Goal: Task Accomplishment & Management: Use online tool/utility

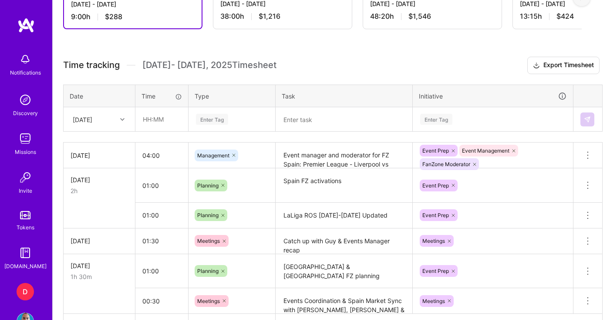
scroll to position [271, 0]
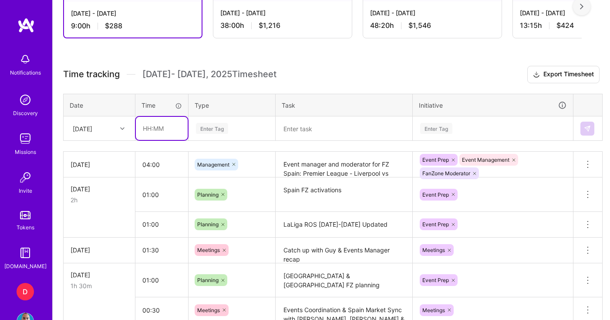
click at [160, 133] on input "text" at bounding box center [162, 128] width 52 height 23
click at [147, 126] on input "05:30" at bounding box center [162, 128] width 52 height 23
type input "06:30"
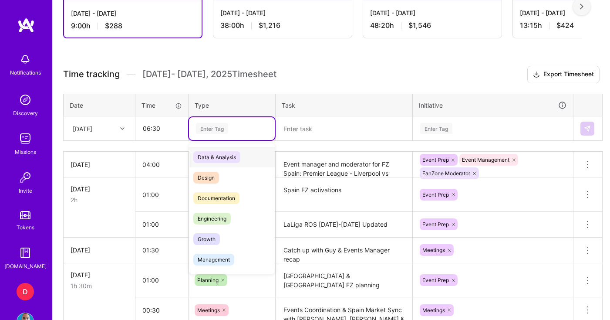
click at [239, 129] on div "Enter Tag" at bounding box center [232, 128] width 74 height 11
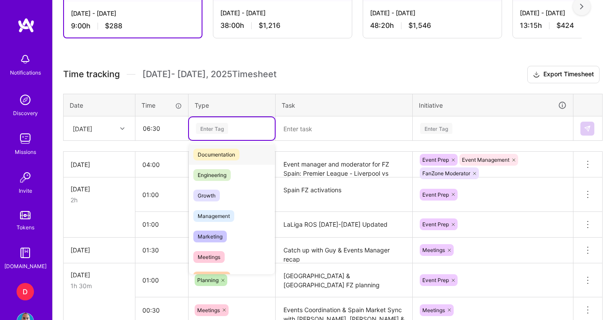
scroll to position [58, 0]
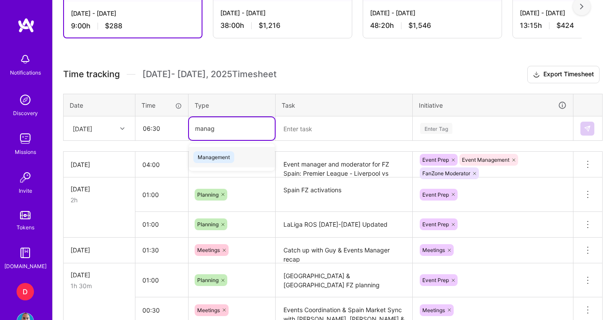
type input "manage"
click at [219, 156] on span "Management" at bounding box center [213, 157] width 41 height 12
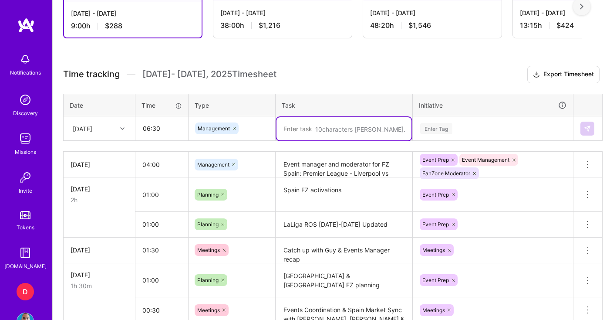
click at [313, 137] on textarea at bounding box center [343, 128] width 135 height 23
click at [337, 128] on textarea "Event manager for Lazio vs Roma" at bounding box center [343, 128] width 135 height 23
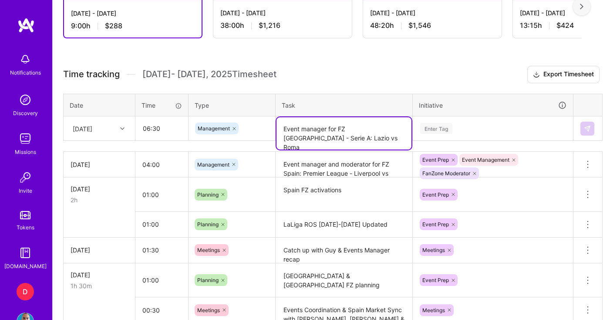
click at [333, 141] on textarea "Event manager for FZ [GEOGRAPHIC_DATA] - Serie A: Lazio vs Roma" at bounding box center [343, 133] width 135 height 32
type textarea "Event manager for FZ [GEOGRAPHIC_DATA] - Serie A: Lazio vs Roma + ROS prep"
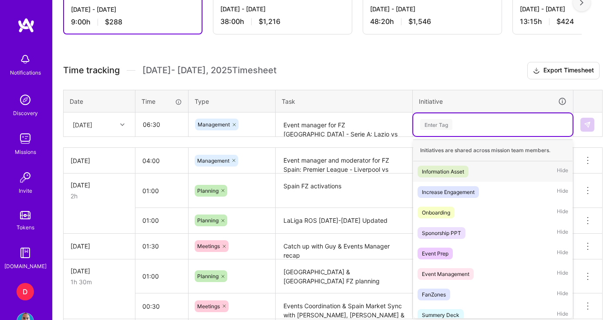
click at [443, 125] on div "Enter Tag" at bounding box center [436, 124] width 32 height 13
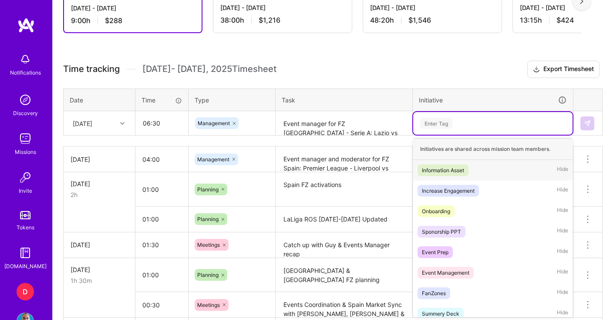
scroll to position [277, 0]
click at [456, 273] on div "Event Management" at bounding box center [445, 271] width 47 height 9
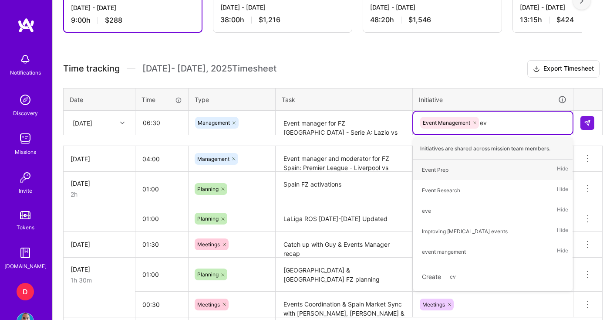
type input "eve"
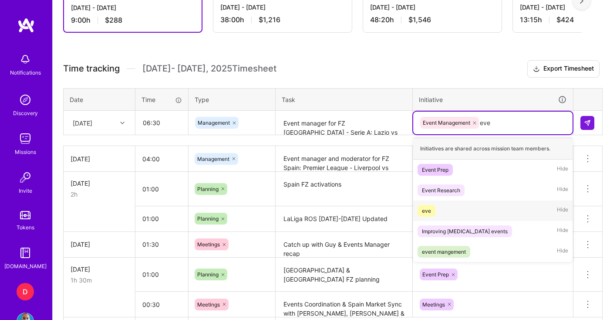
drag, startPoint x: 449, startPoint y: 256, endPoint x: 454, endPoint y: 205, distance: 50.7
click at [453, 205] on div "Initiatives are shared across mission team members. Event Prep Hide Event Resea…" at bounding box center [492, 200] width 159 height 124
click at [445, 172] on div "Event Prep" at bounding box center [435, 169] width 27 height 9
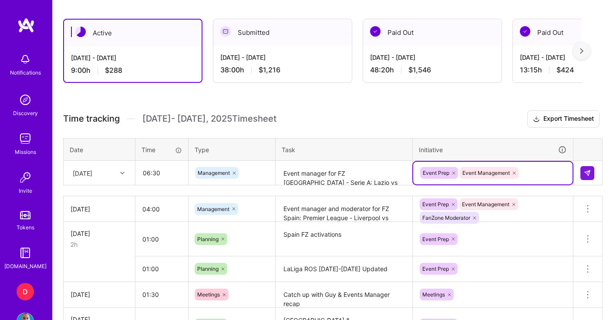
scroll to position [226, 0]
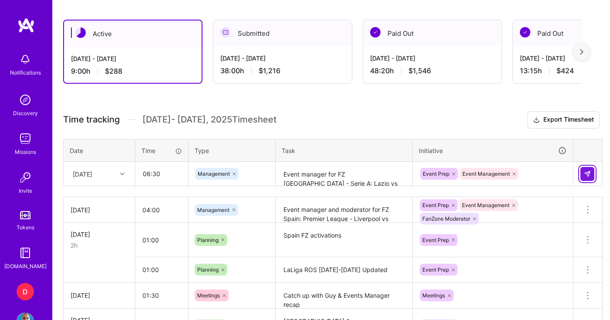
click at [590, 179] on button at bounding box center [587, 174] width 14 height 14
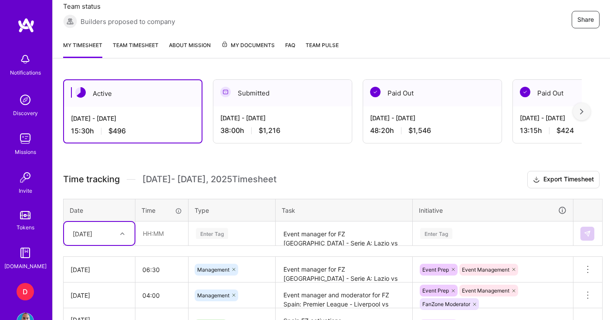
scroll to position [188, 0]
